Goal: Information Seeking & Learning: Learn about a topic

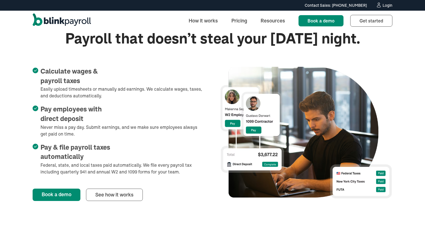
scroll to position [220, 0]
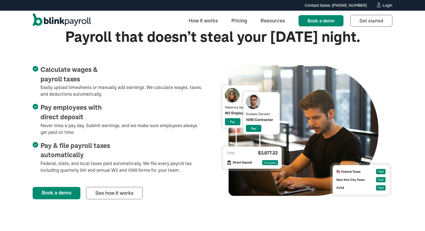
click at [323, 109] on img at bounding box center [306, 131] width 172 height 132
click at [343, 109] on img at bounding box center [306, 131] width 172 height 132
click at [312, 121] on img at bounding box center [306, 131] width 172 height 132
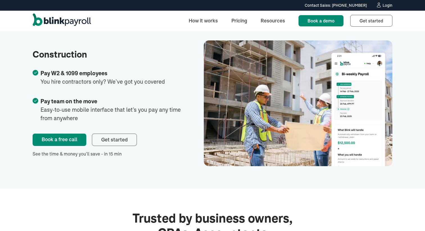
scroll to position [1060, 0]
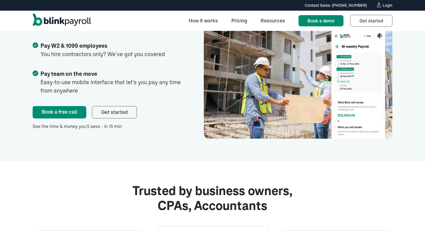
click at [266, 126] on img at bounding box center [298, 76] width 189 height 126
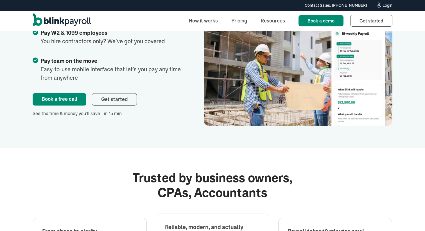
scroll to position [1079, 0]
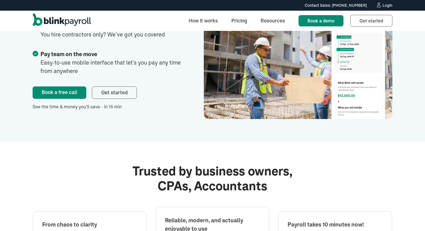
click at [250, 119] on img at bounding box center [298, 56] width 189 height 126
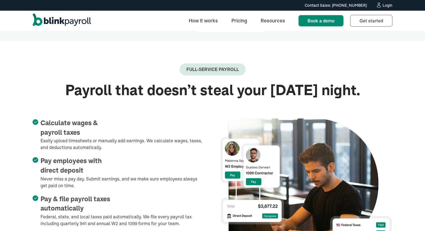
scroll to position [53, 0]
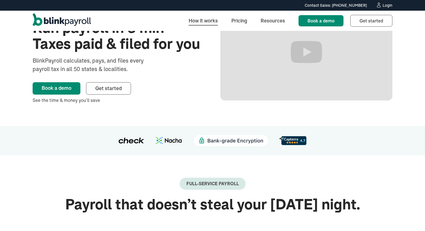
click at [203, 20] on link "How it works" at bounding box center [203, 21] width 38 height 12
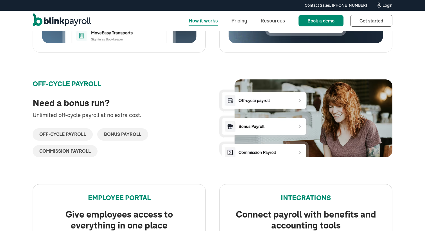
scroll to position [855, 0]
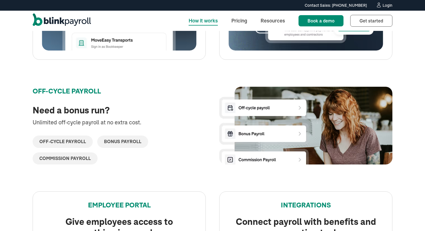
click at [321, 122] on img at bounding box center [305, 134] width 173 height 94
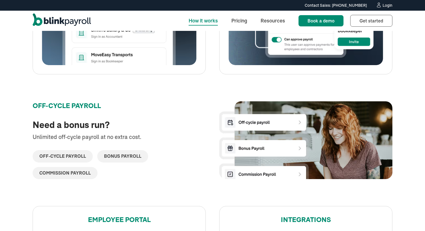
click at [256, 97] on div at bounding box center [213, 87] width 360 height 27
click at [326, 129] on img at bounding box center [305, 148] width 173 height 94
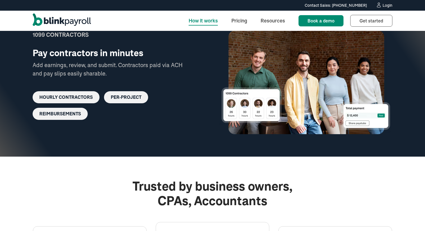
scroll to position [1290, 0]
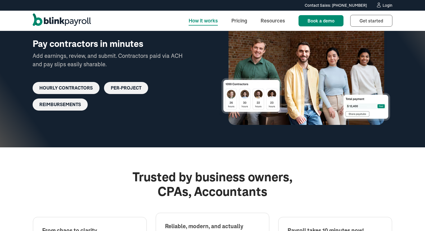
click at [353, 111] on img at bounding box center [305, 73] width 173 height 104
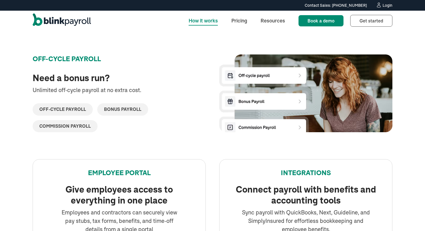
scroll to position [881, 0]
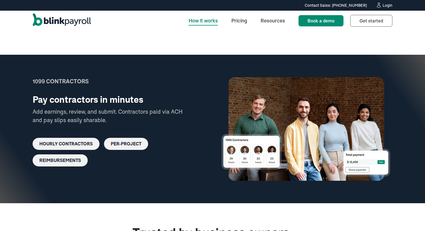
click at [298, 139] on img at bounding box center [305, 129] width 173 height 104
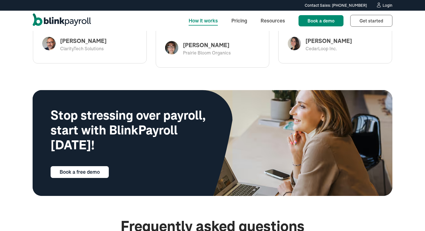
scroll to position [1621, 0]
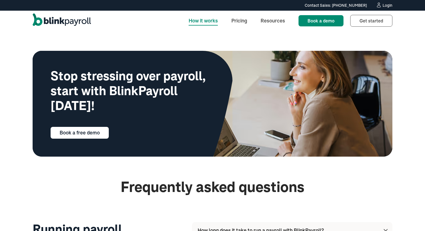
click at [326, 128] on img at bounding box center [296, 104] width 192 height 106
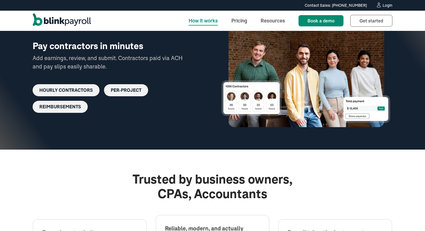
scroll to position [1287, 0]
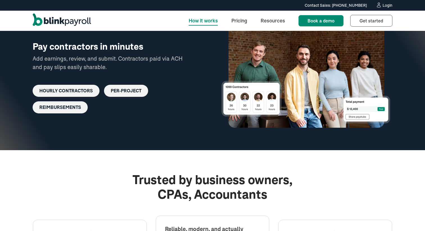
click at [281, 128] on img at bounding box center [305, 76] width 173 height 104
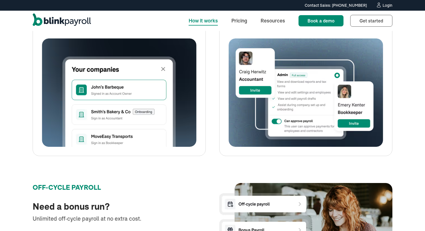
scroll to position [755, 0]
